Goal: Task Accomplishment & Management: Use online tool/utility

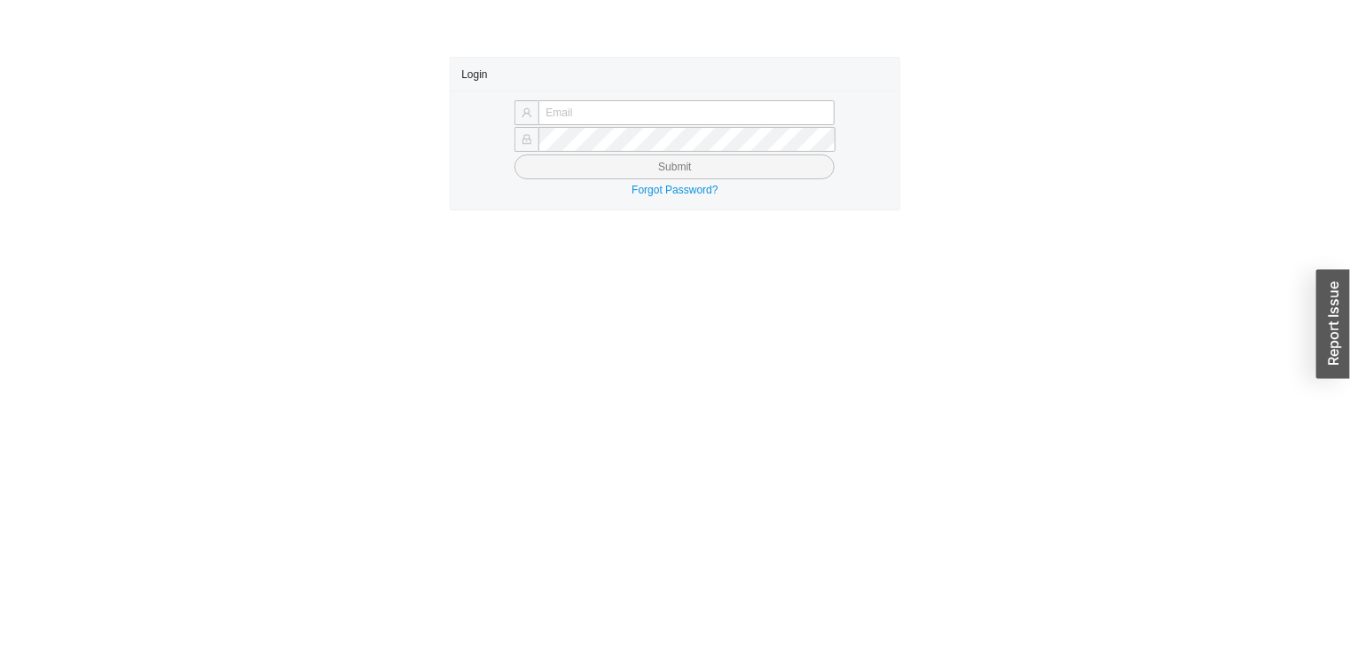
type input "[PERSON_NAME][EMAIL_ADDRESS][DOMAIN_NAME]"
click at [592, 173] on button "Submit" at bounding box center [675, 166] width 320 height 25
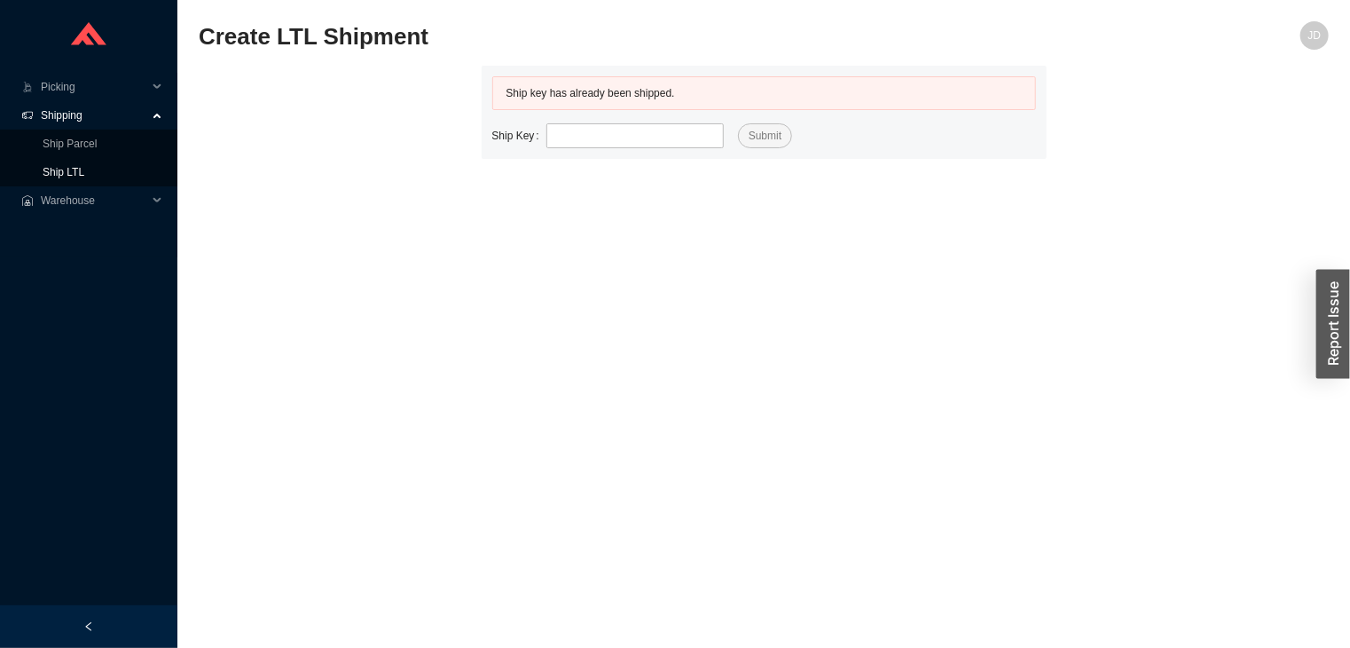
click at [78, 170] on link "Ship LTL" at bounding box center [64, 172] width 42 height 12
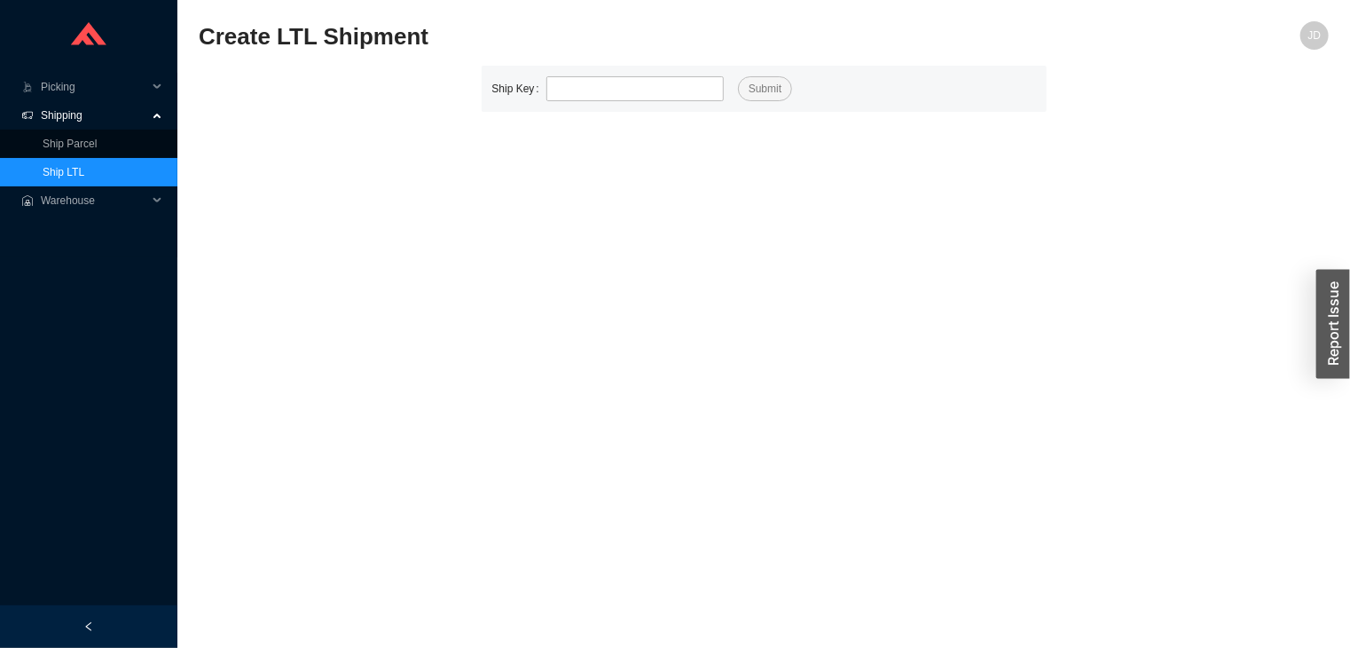
type input "529704"
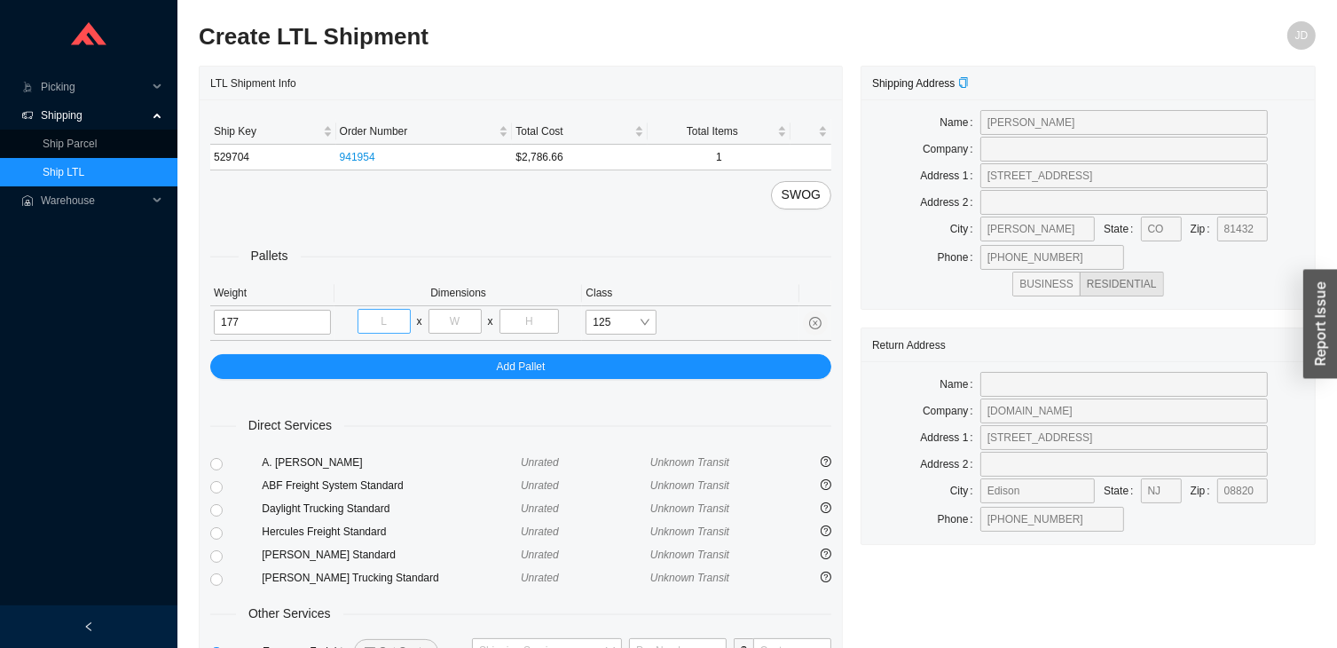
type input "177"
click at [392, 325] on input "tel" at bounding box center [383, 321] width 53 height 25
type input "40"
click at [452, 321] on input "tel" at bounding box center [454, 321] width 53 height 25
type input "48"
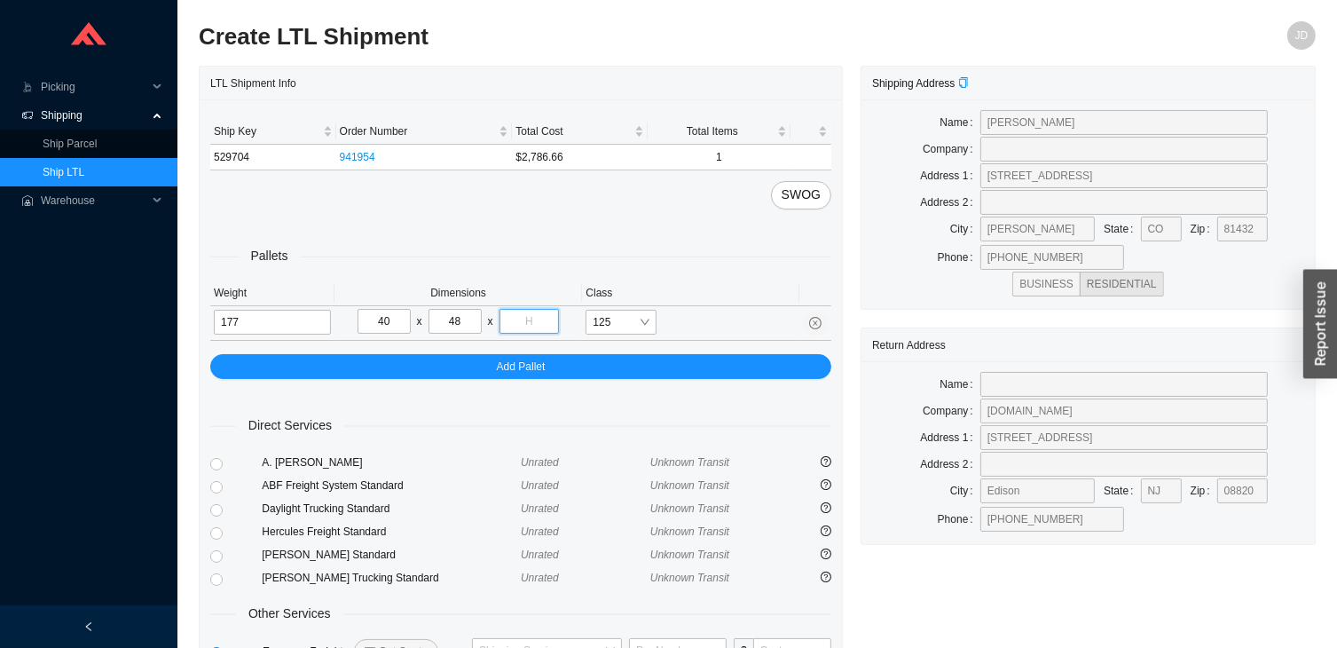
click at [531, 318] on input "tel" at bounding box center [529, 321] width 60 height 25
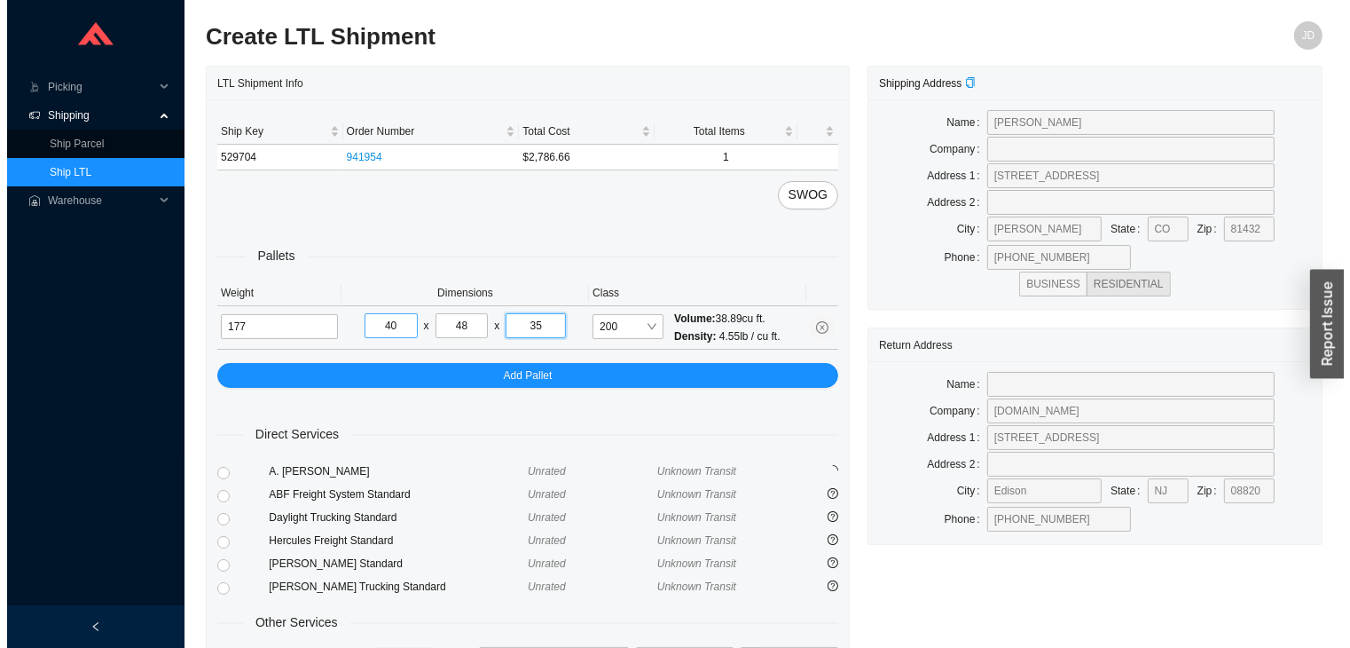
scroll to position [139, 0]
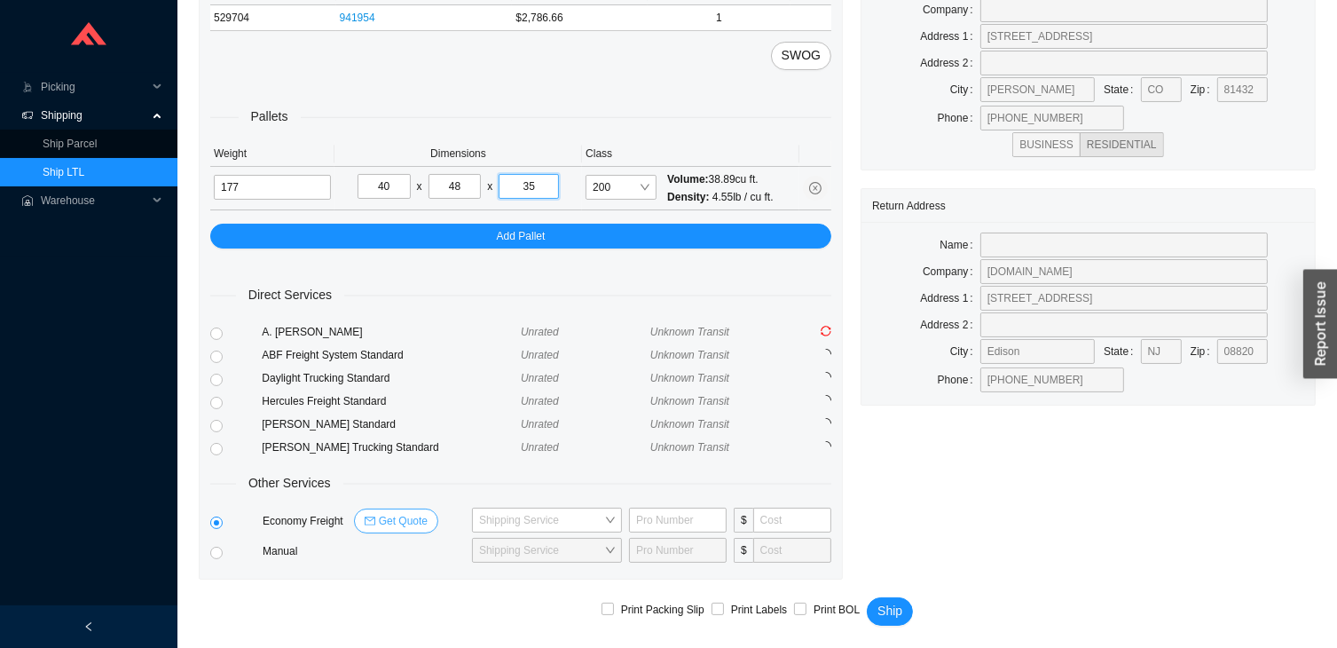
type input "35"
click at [407, 515] on span "Get Quote" at bounding box center [403, 521] width 49 height 18
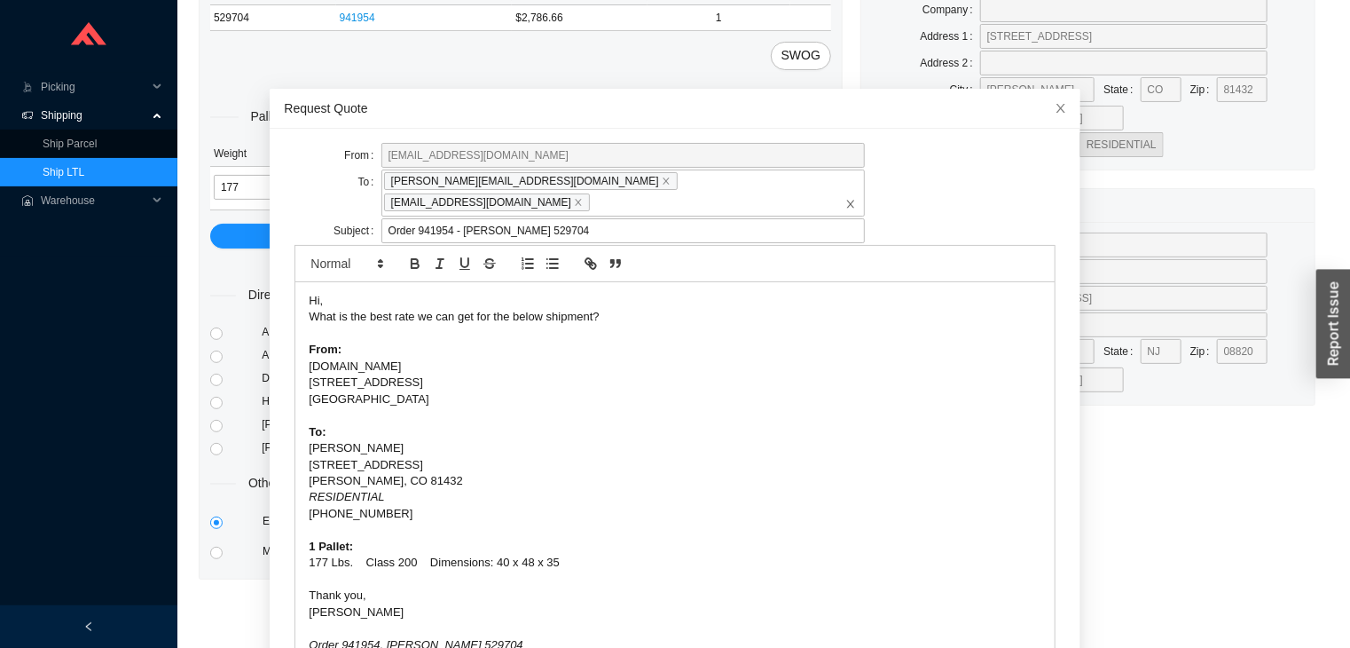
scroll to position [68, 0]
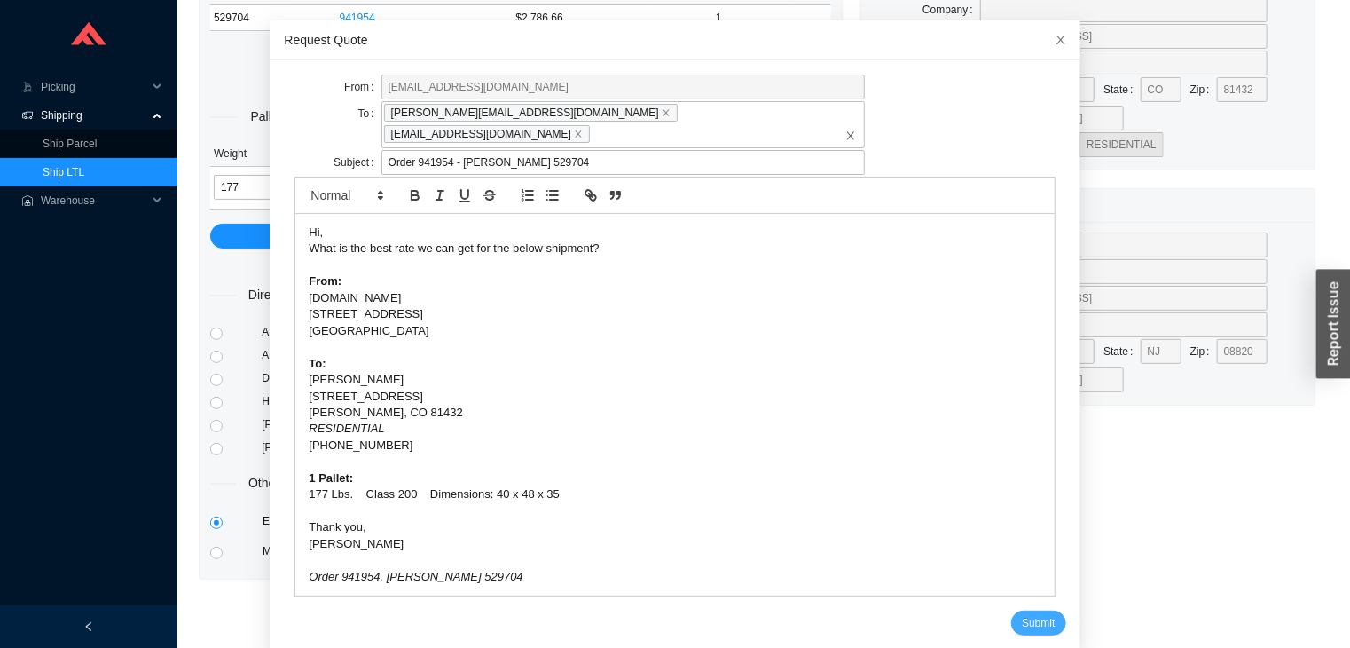
click at [1022, 614] on span "Submit" at bounding box center [1038, 623] width 33 height 18
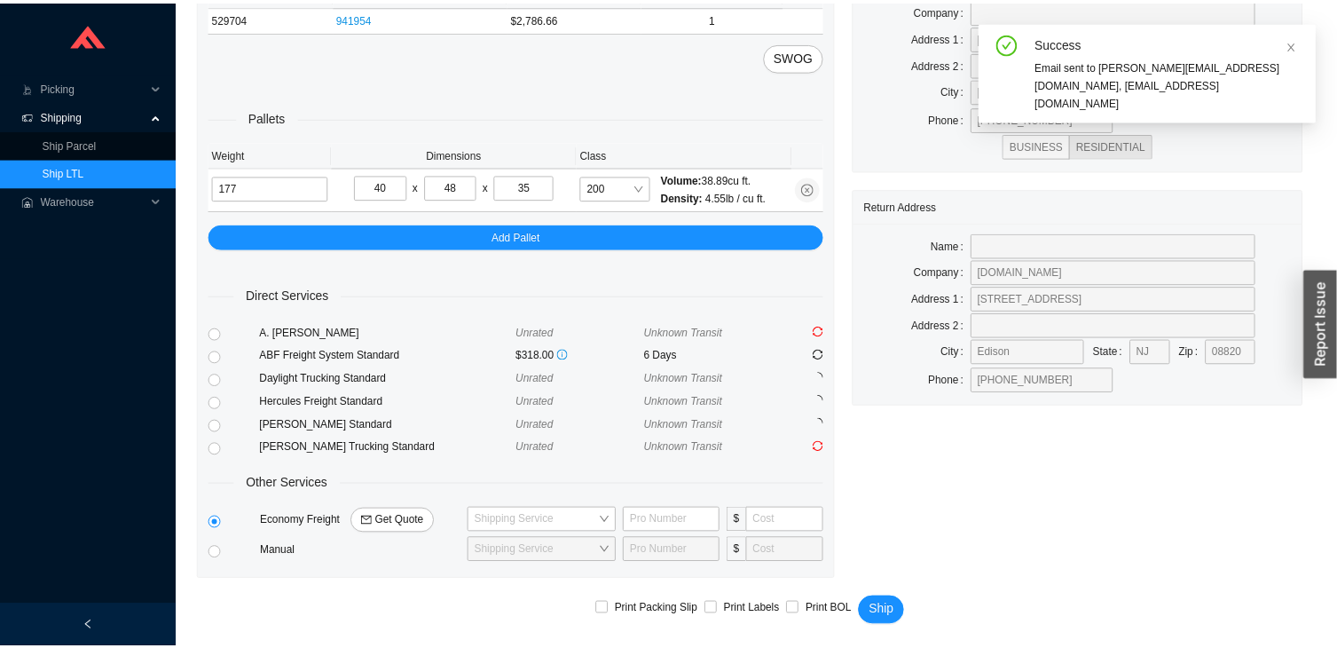
scroll to position [0, 0]
